Goal: Answer question/provide support

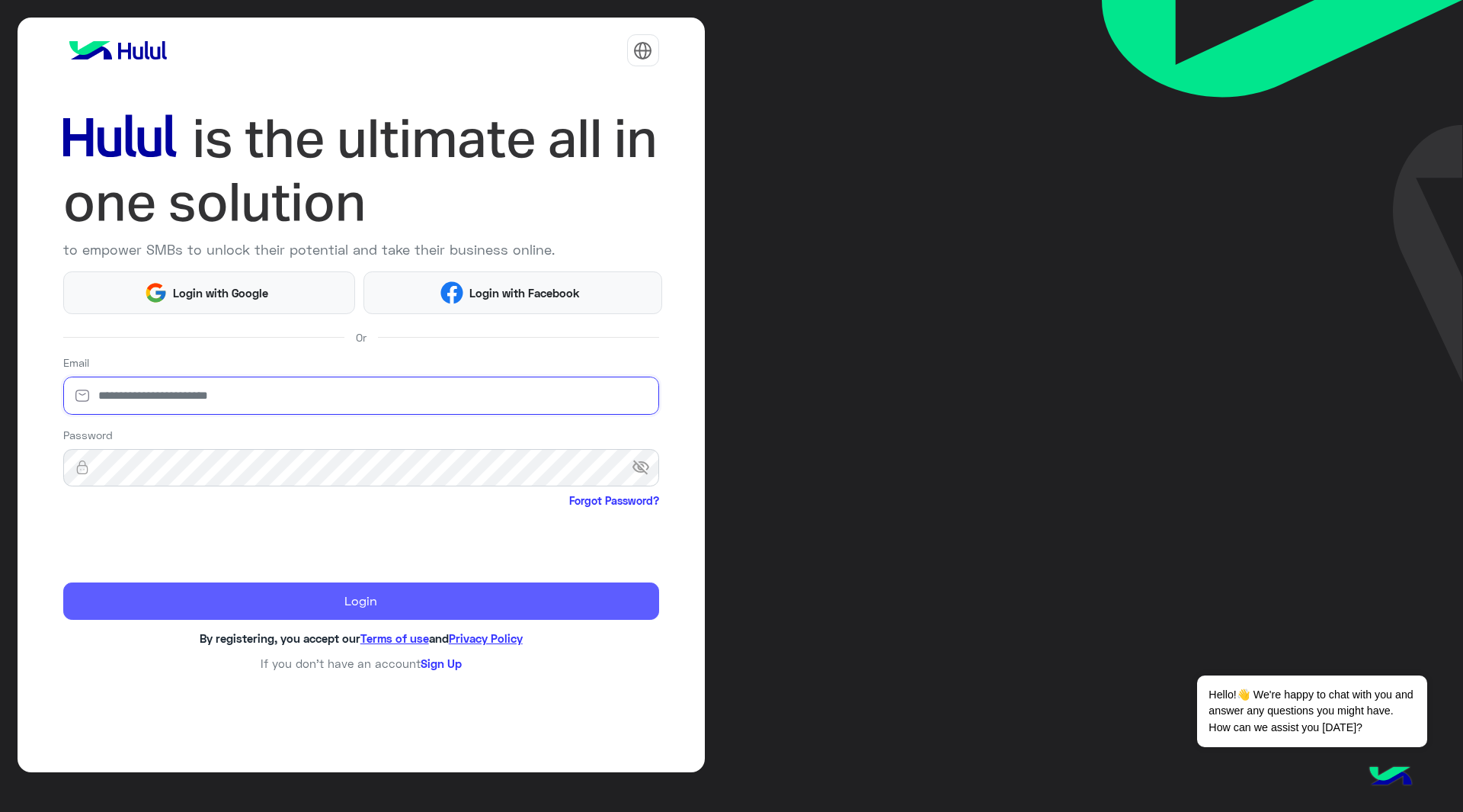
type input "**********"
click at [243, 593] on button "Login" at bounding box center [361, 601] width 596 height 38
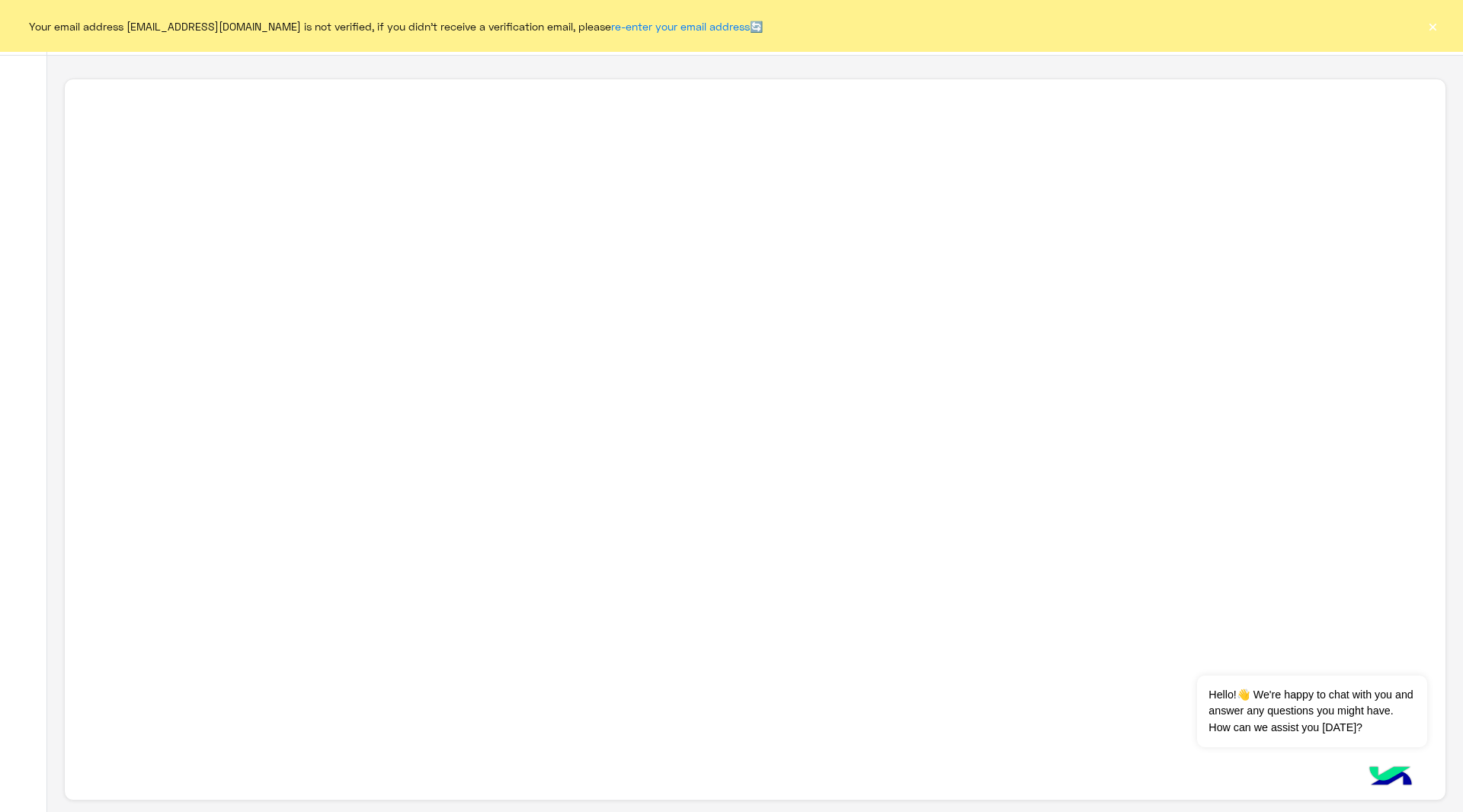
click at [1436, 30] on button "×" at bounding box center [1432, 25] width 15 height 15
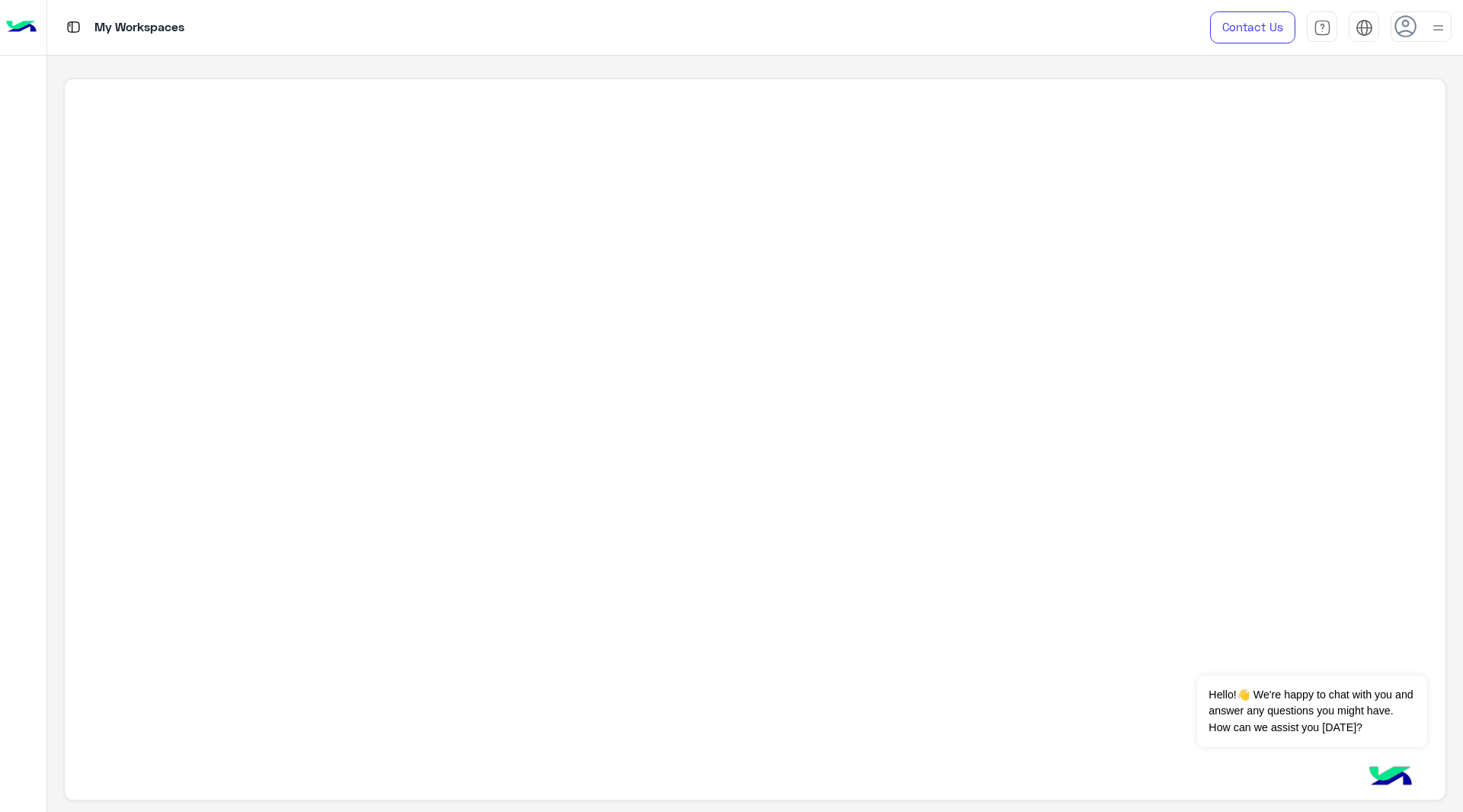
click at [1422, 30] on div at bounding box center [1421, 27] width 61 height 31
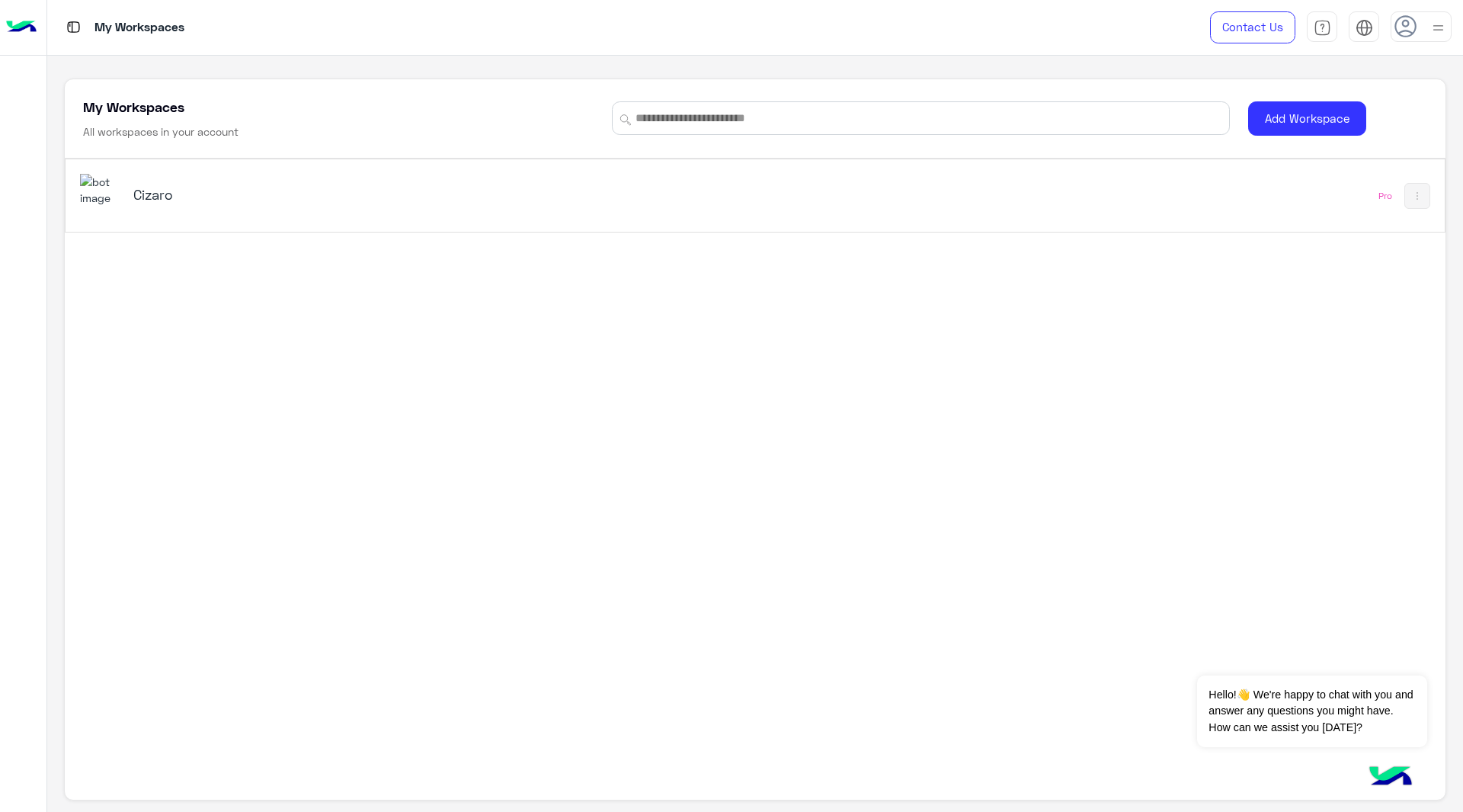
click at [1117, 186] on div "Cizaro Pro" at bounding box center [755, 196] width 1379 height 72
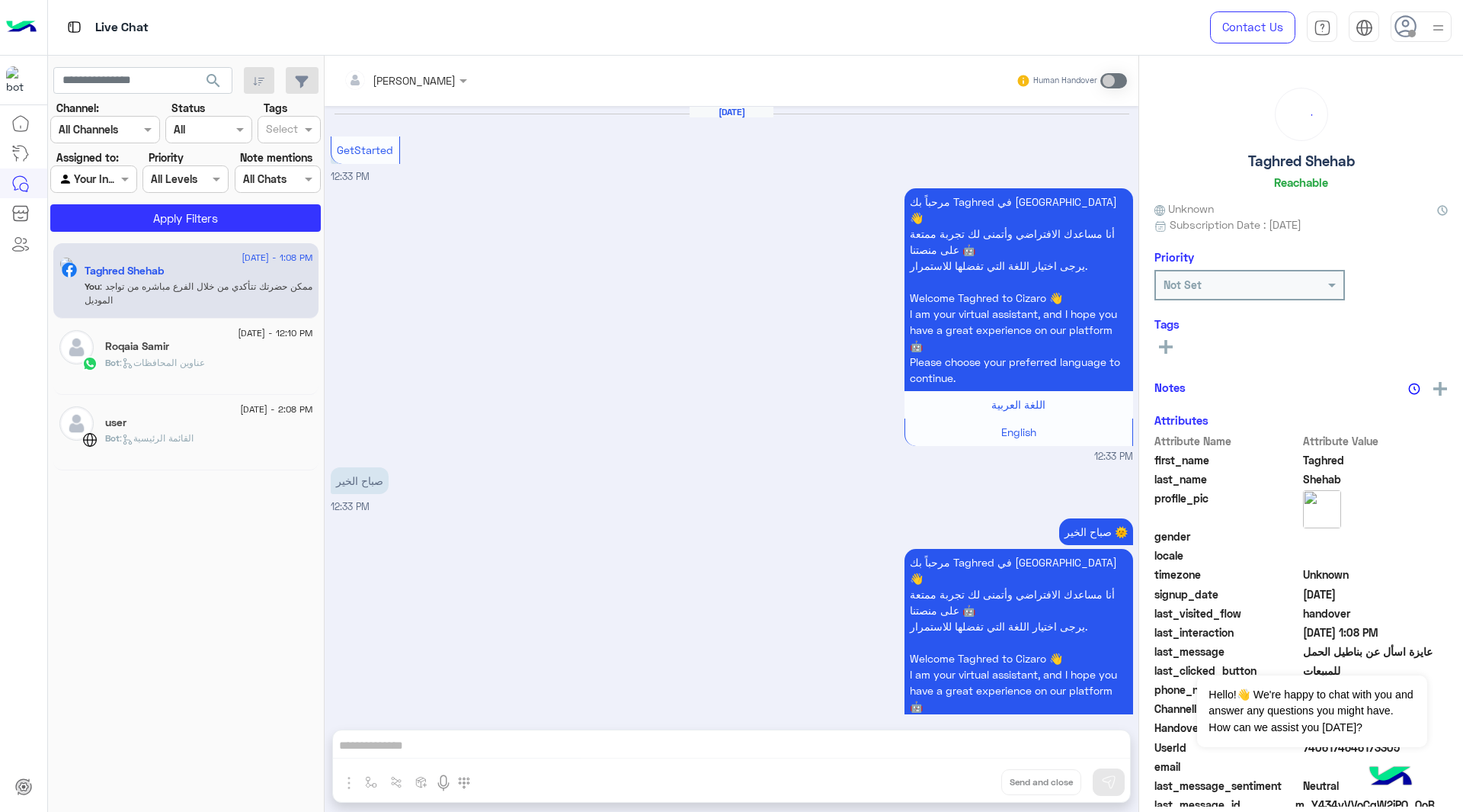
scroll to position [1344, 0]
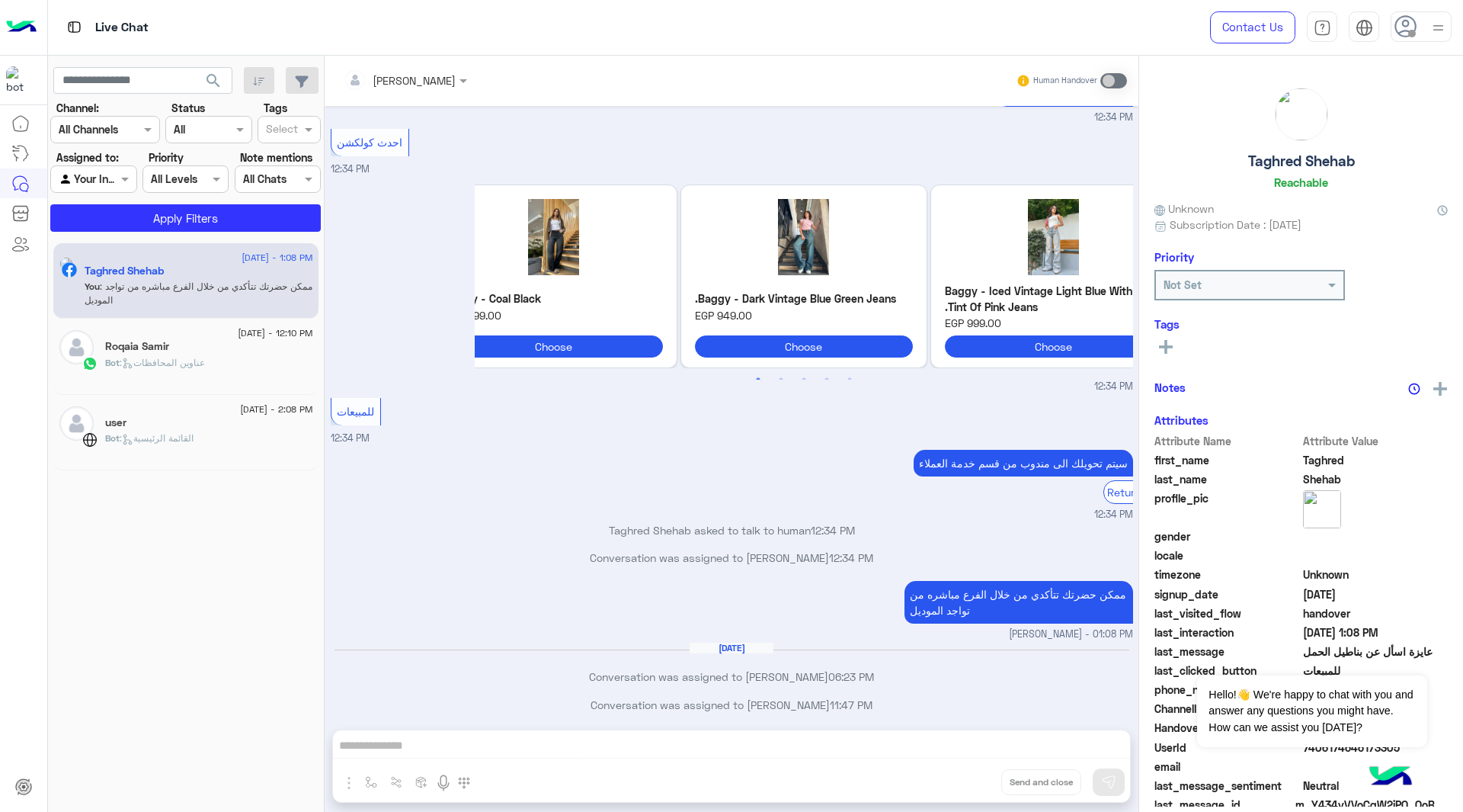
click at [1431, 35] on img at bounding box center [1439, 27] width 19 height 19
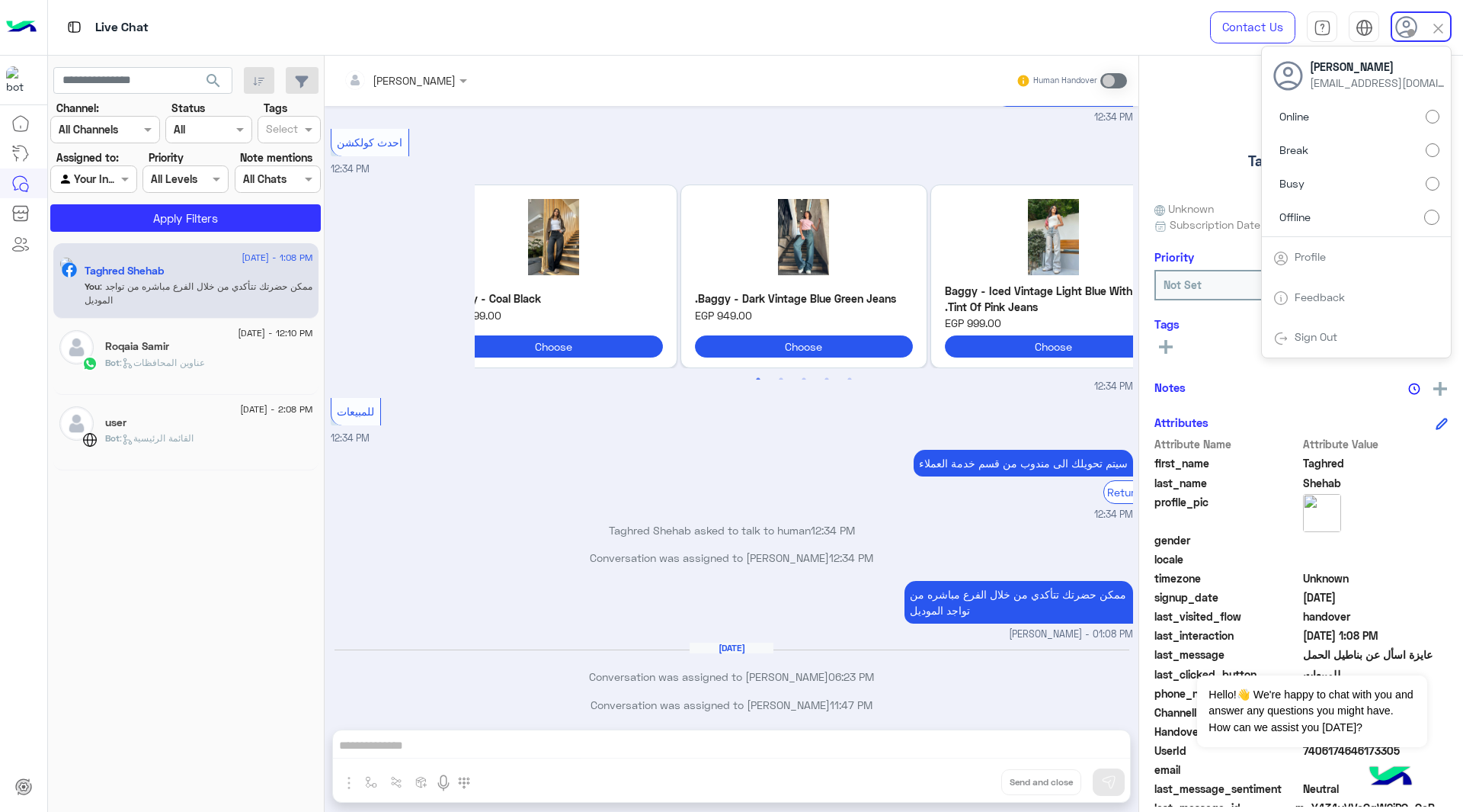
click at [1432, 123] on label "Online" at bounding box center [1357, 116] width 166 height 27
click at [883, 68] on div "Amina Hamdy Human Handover" at bounding box center [731, 80] width 791 height 27
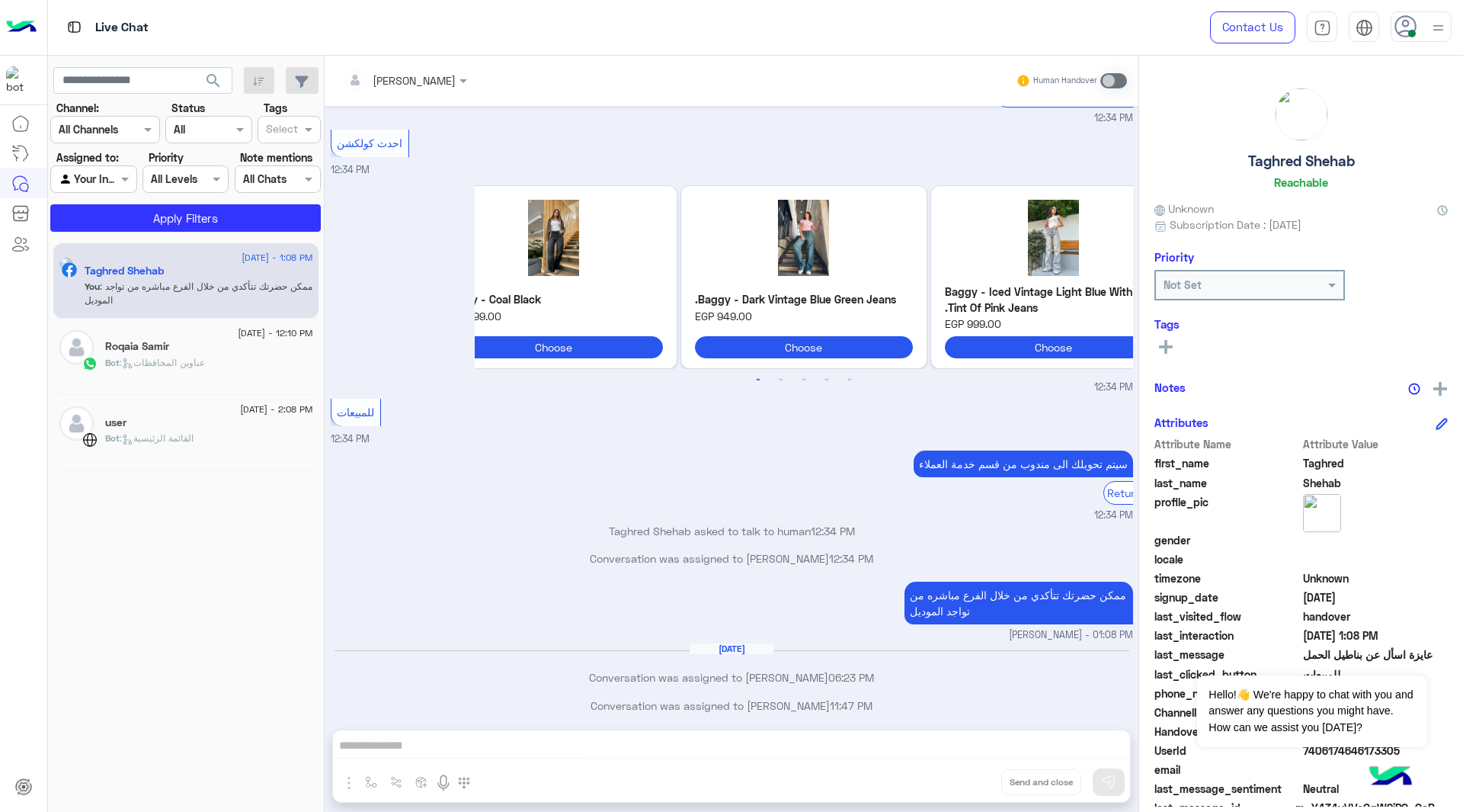
scroll to position [28, 0]
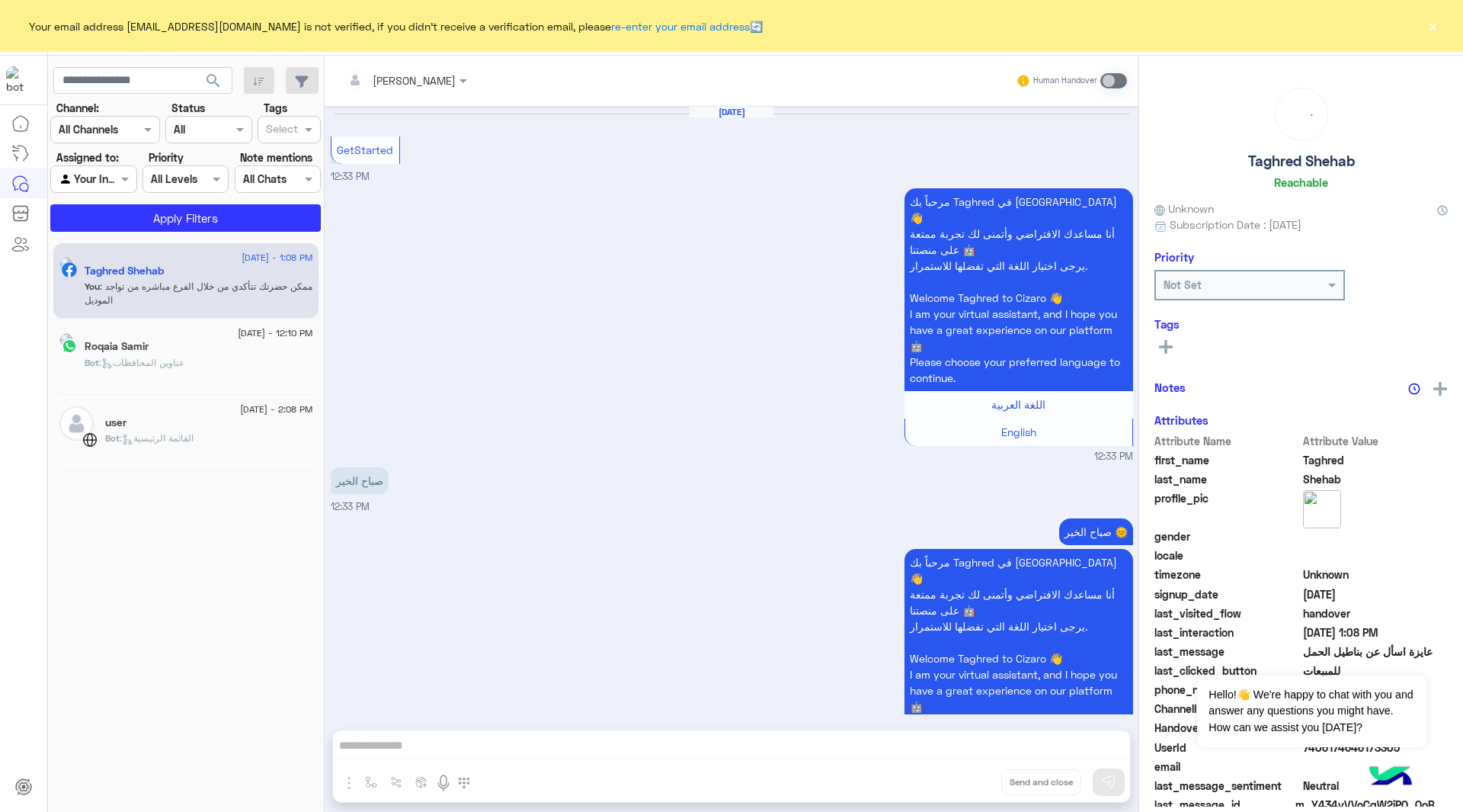
scroll to position [1323, 0]
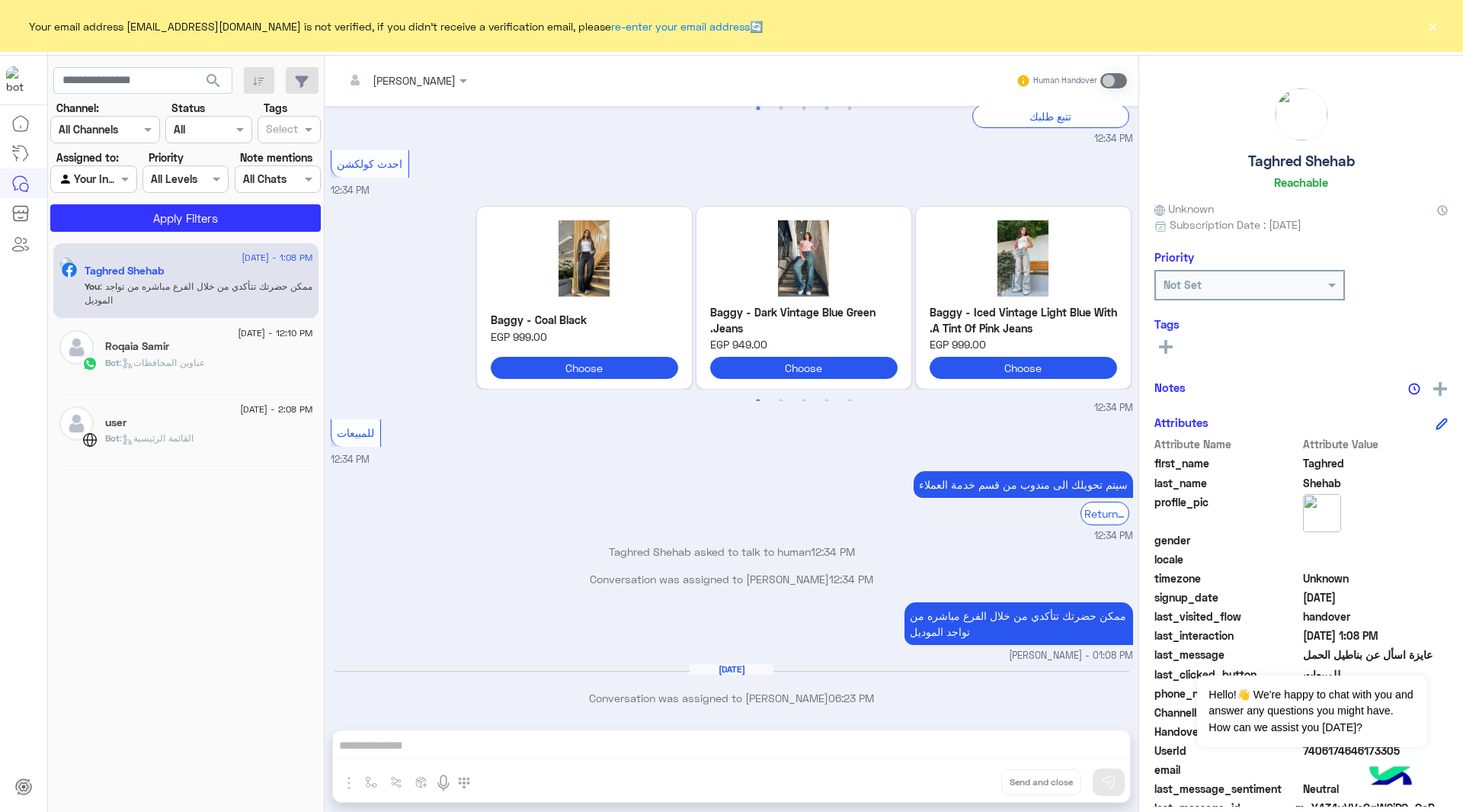
click at [1430, 21] on button "×" at bounding box center [1432, 25] width 15 height 15
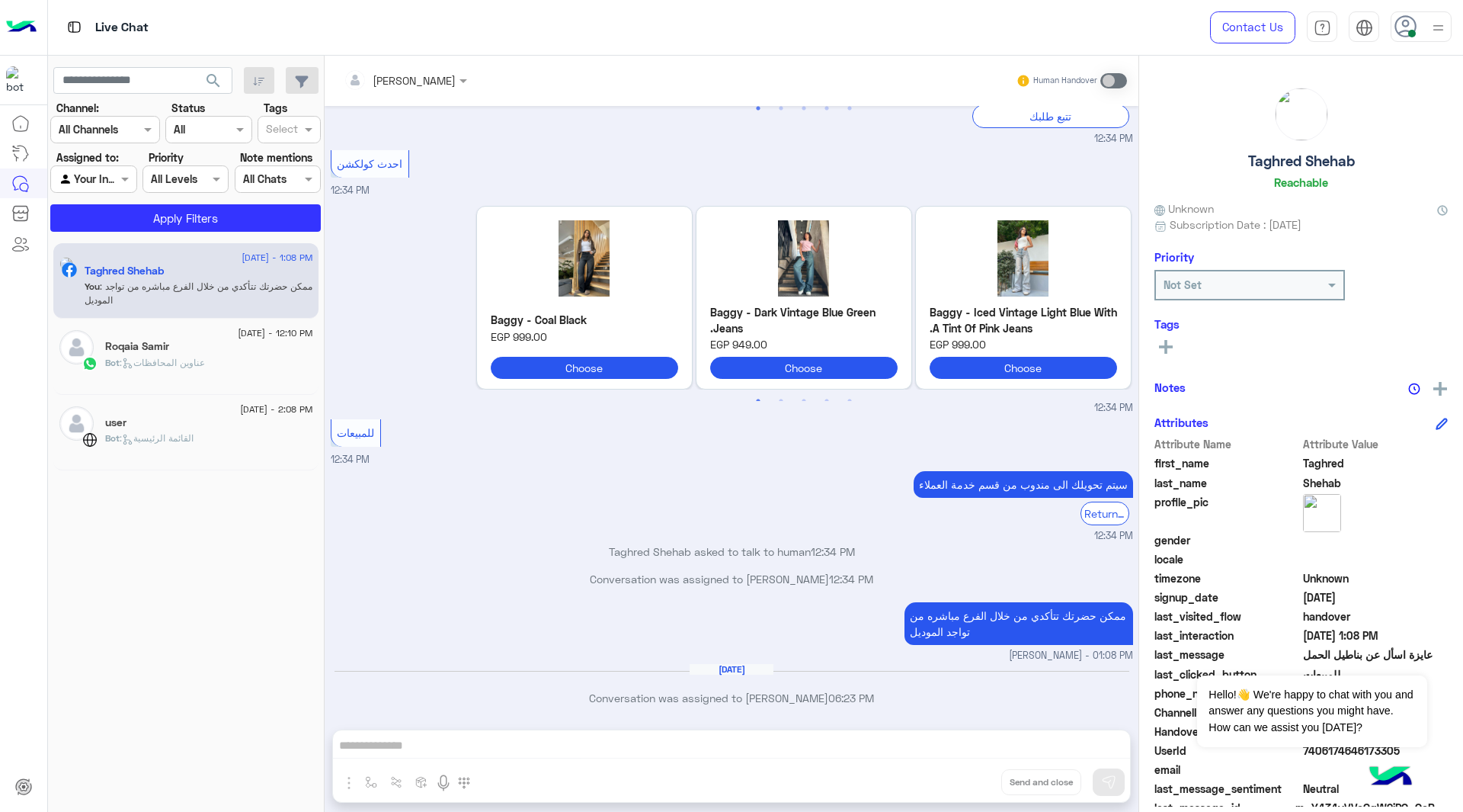
click at [1430, 21] on img at bounding box center [1439, 27] width 19 height 19
click at [1417, 220] on label "Offline" at bounding box center [1357, 216] width 166 height 27
click at [1101, 43] on div "Live Chat Contact Us Help Center عربي English [PERSON_NAME] [EMAIL_ADDRESS][DOM…" at bounding box center [755, 27] width 1416 height 56
